Goal: Find contact information: Find contact information

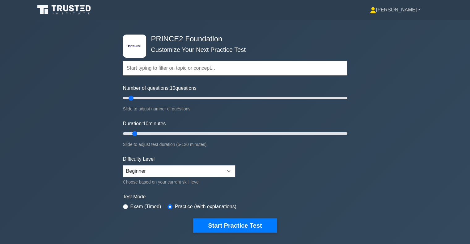
click at [400, 6] on link "[PERSON_NAME]" at bounding box center [395, 10] width 80 height 12
click at [387, 32] on link "Settings" at bounding box center [379, 34] width 49 height 10
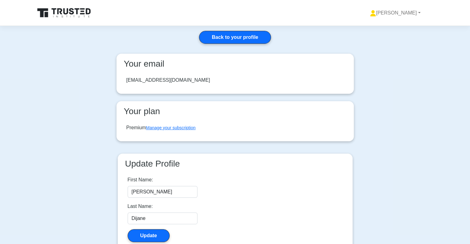
click at [62, 10] on icon at bounding box center [64, 13] width 59 height 12
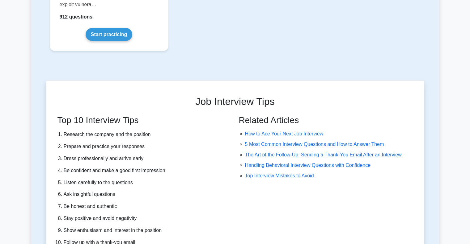
scroll to position [1612, 0]
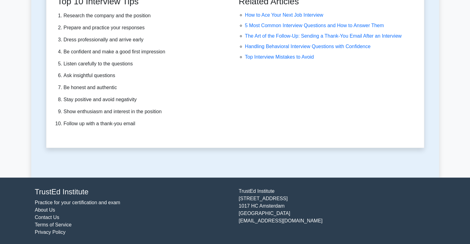
click at [48, 215] on link "Contact Us" at bounding box center [47, 217] width 24 height 5
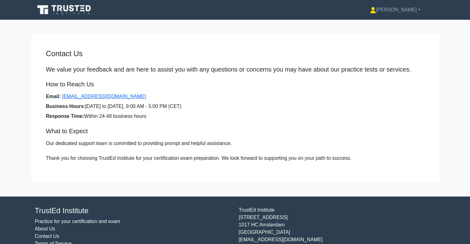
click at [48, 11] on icon at bounding box center [64, 10] width 59 height 12
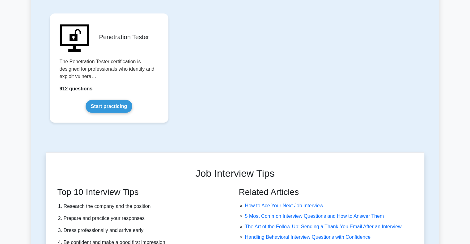
scroll to position [1612, 0]
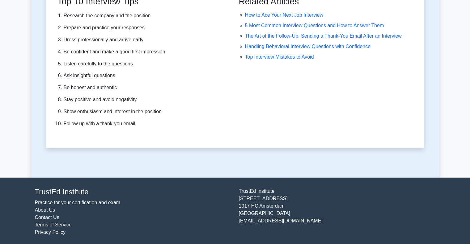
click at [242, 218] on div "TrustEd Institute Kerkstraat 310 1017 HC Amsterdam The Netherlands support@trus…" at bounding box center [337, 212] width 204 height 48
click at [243, 222] on div "TrustEd Institute Kerkstraat 310 1017 HC Amsterdam The Netherlands support@trus…" at bounding box center [337, 212] width 204 height 48
click at [49, 217] on link "Contact Us" at bounding box center [47, 217] width 24 height 5
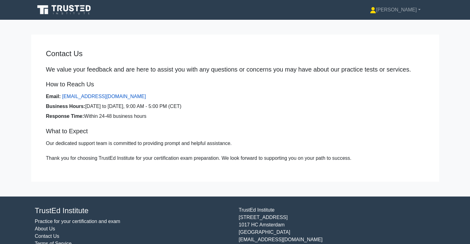
click at [93, 96] on link "[EMAIL_ADDRESS][DOMAIN_NAME]" at bounding box center [104, 96] width 84 height 5
click at [122, 98] on link "[EMAIL_ADDRESS][DOMAIN_NAME]" at bounding box center [104, 96] width 84 height 5
click at [130, 99] on li "Email: support@trustedinstitute.com" at bounding box center [235, 96] width 378 height 7
drag, startPoint x: 130, startPoint y: 99, endPoint x: 62, endPoint y: 99, distance: 67.9
click at [62, 99] on li "Email: support@trustedinstitute.com" at bounding box center [235, 96] width 378 height 7
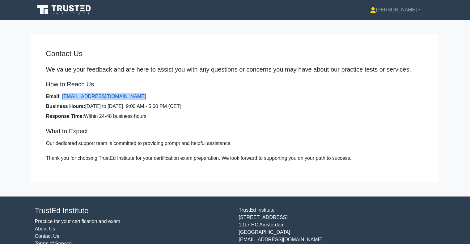
copy link "[EMAIL_ADDRESS][DOMAIN_NAME]"
click at [408, 7] on link "[PERSON_NAME]" at bounding box center [395, 10] width 80 height 12
click at [387, 30] on link "Settings" at bounding box center [379, 34] width 49 height 10
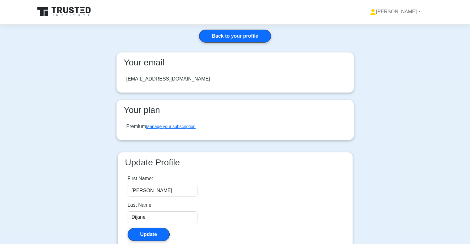
scroll to position [2, 0]
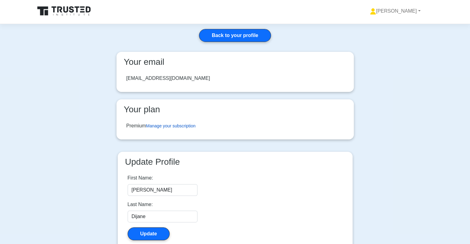
click at [185, 125] on link "Manage your subscription" at bounding box center [170, 126] width 49 height 5
